Goal: Use online tool/utility: Utilize a website feature to perform a specific function

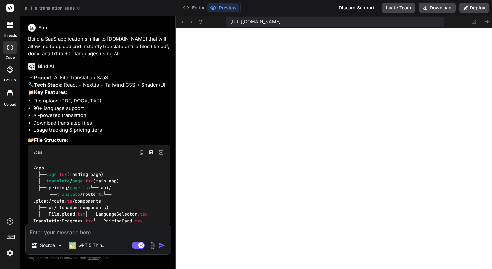
scroll to position [1866, 0]
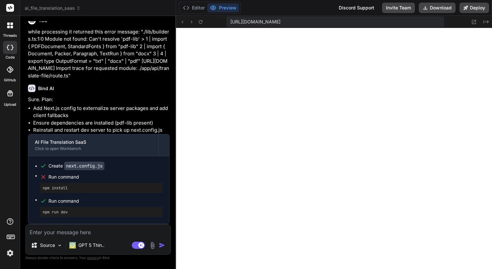
click at [162, 245] on img "button" at bounding box center [162, 245] width 7 height 7
click at [196, 9] on button "Editor" at bounding box center [193, 7] width 27 height 9
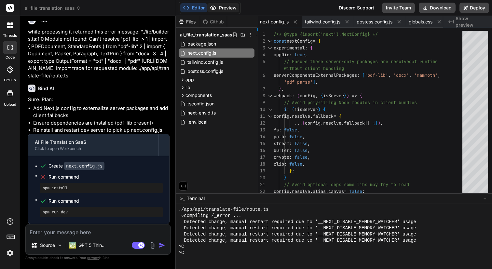
click at [228, 7] on button "Preview" at bounding box center [223, 7] width 32 height 9
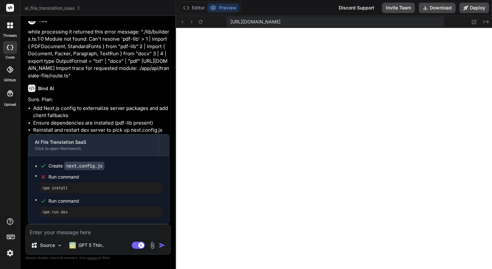
click at [52, 232] on textarea at bounding box center [98, 230] width 145 height 12
type textarea "g"
type textarea "x"
type textarea "go"
type textarea "x"
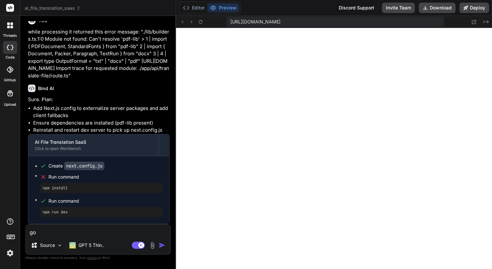
type textarea "got"
type textarea "x"
type textarea "got"
type textarea "x"
type textarea "got t"
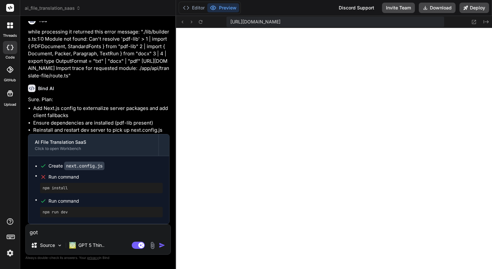
type textarea "x"
type textarea "got th"
type textarea "x"
type textarea "got thi"
type textarea "x"
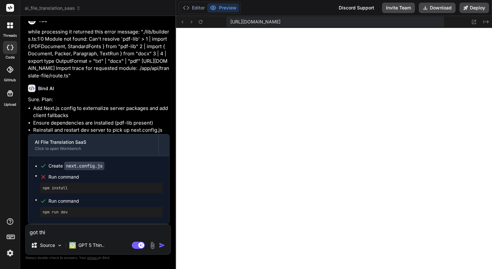
type textarea "got this"
type textarea "x"
type textarea "got this"
type textarea "x"
type textarea "got this e"
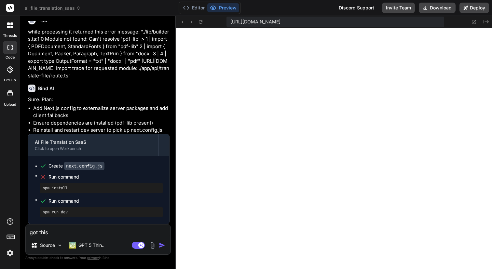
type textarea "x"
type textarea "got this er"
type textarea "x"
type textarea "got this err"
type textarea "x"
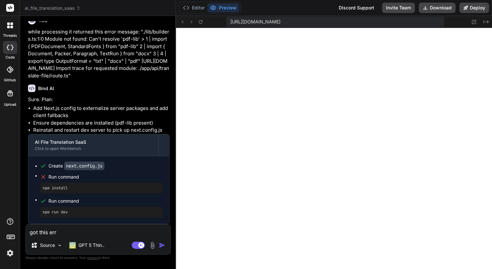
type textarea "got this erro"
type textarea "x"
type textarea "got this error"
type textarea "x"
type textarea "got this error:"
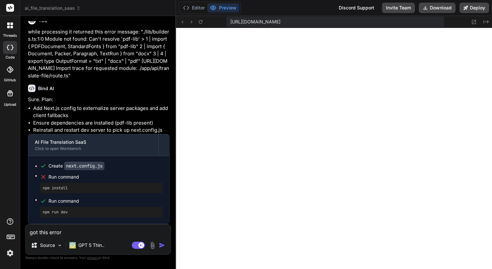
type textarea "x"
type textarea "got this error:"
type textarea "x"
type textarea "got this error: ""
type textarea "x"
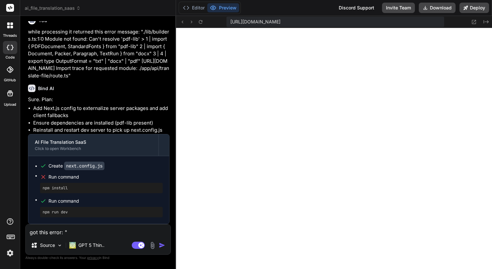
paste textarea "Loremi 6 – Dol-si-Ame Consectet Adipis Elitsed Doeiusmo Tempor Incididu utla (e…"
type textarea "lor ipsu dolor: "Sitame 8 – Con-ad-Eli Seddoeius Tempor Incidid Utlabore Etdolo…"
type textarea "x"
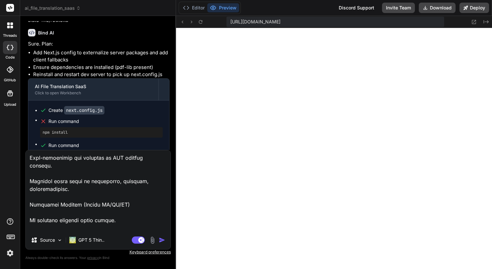
type textarea "lor ipsu dolor: "Sitame 8 – Con-ad-Eli Seddoeius Tempor Incidid Utlabore Etdolo…"
type textarea "x"
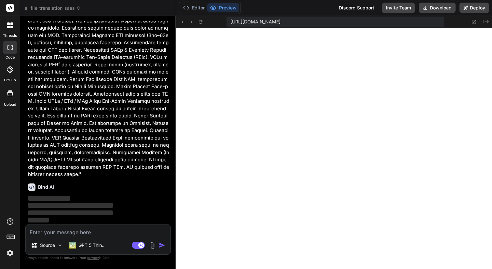
scroll to position [2139, 0]
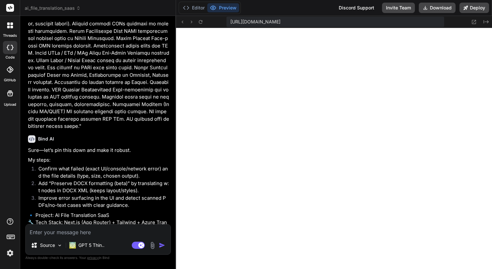
type textarea "x"
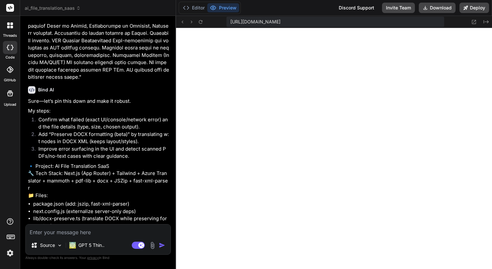
scroll to position [2189, 0]
